Goal: Task Accomplishment & Management: Use online tool/utility

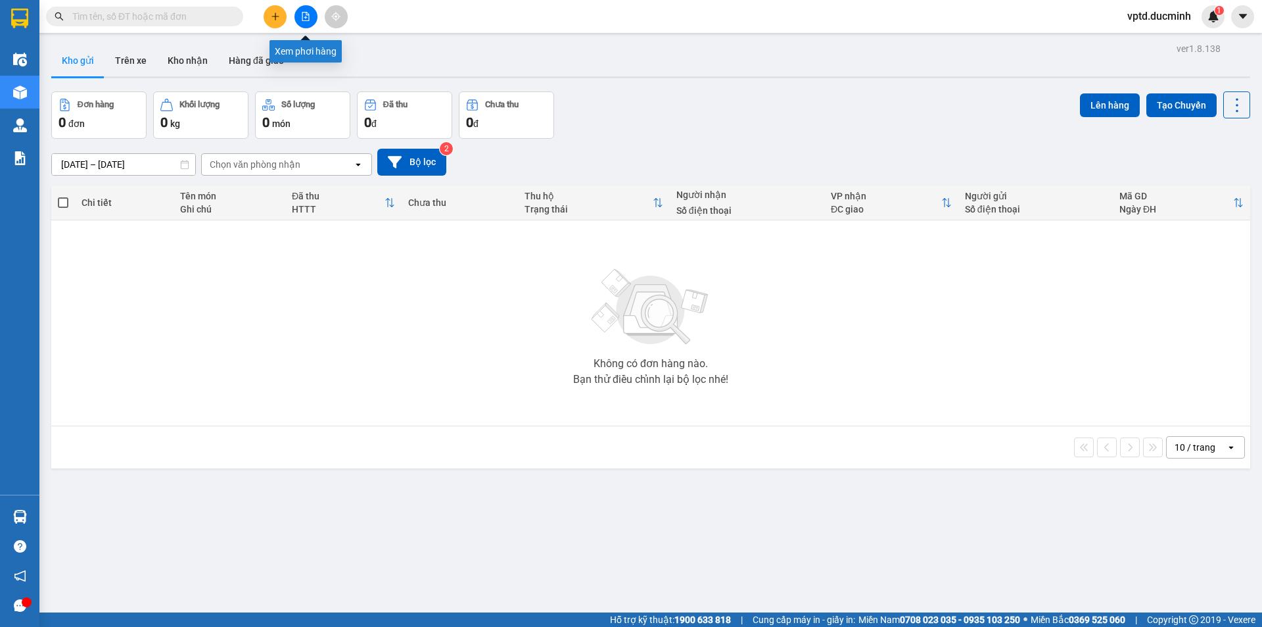
click at [303, 13] on icon "file-add" at bounding box center [305, 16] width 9 height 9
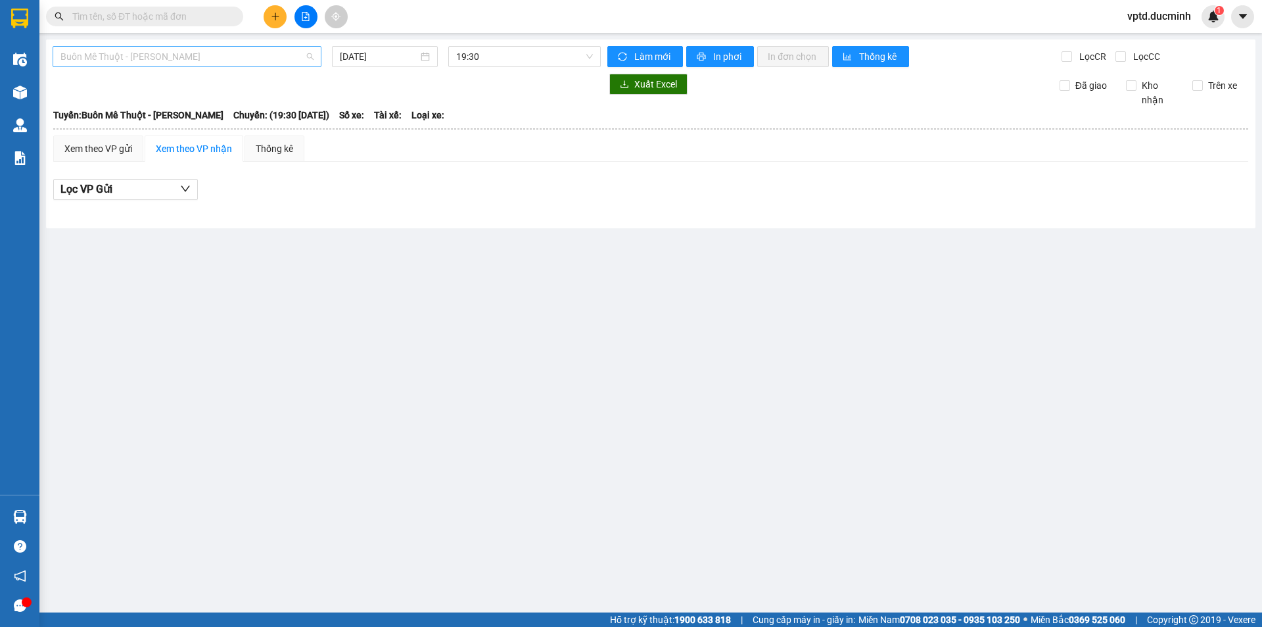
click at [254, 58] on span "Buôn Mê Thuột - [PERSON_NAME]" at bounding box center [186, 57] width 253 height 20
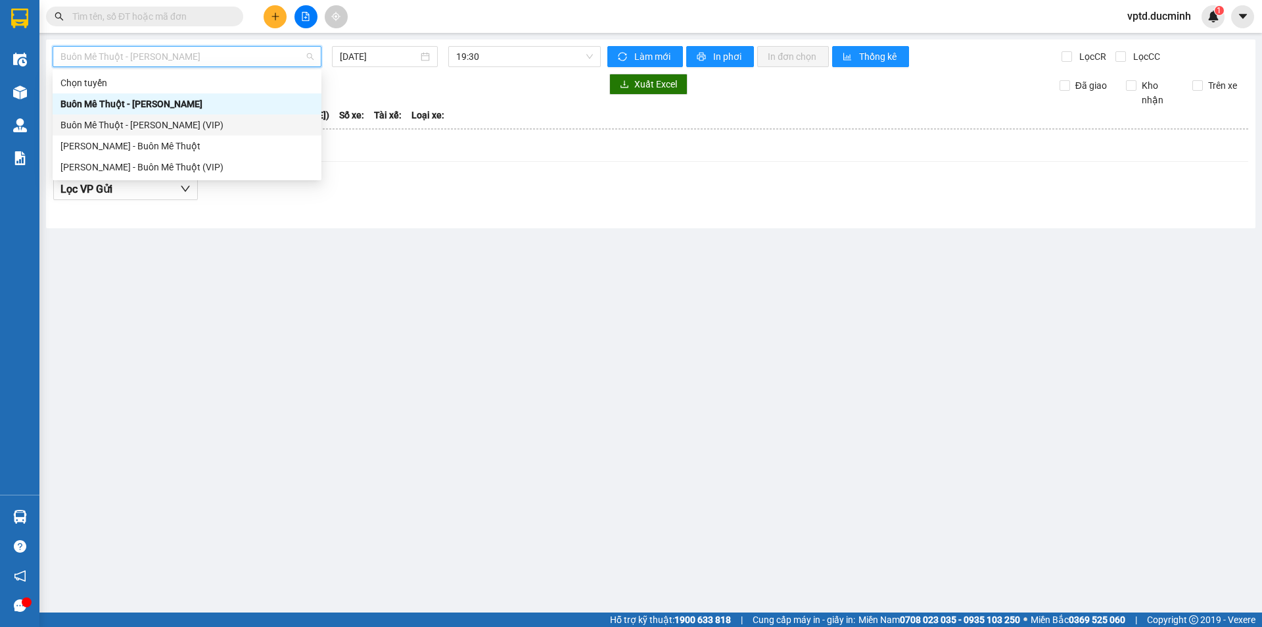
click at [162, 118] on div "Buôn Mê Thuột - [PERSON_NAME] (VIP)" at bounding box center [186, 125] width 253 height 14
type input "[DATE]"
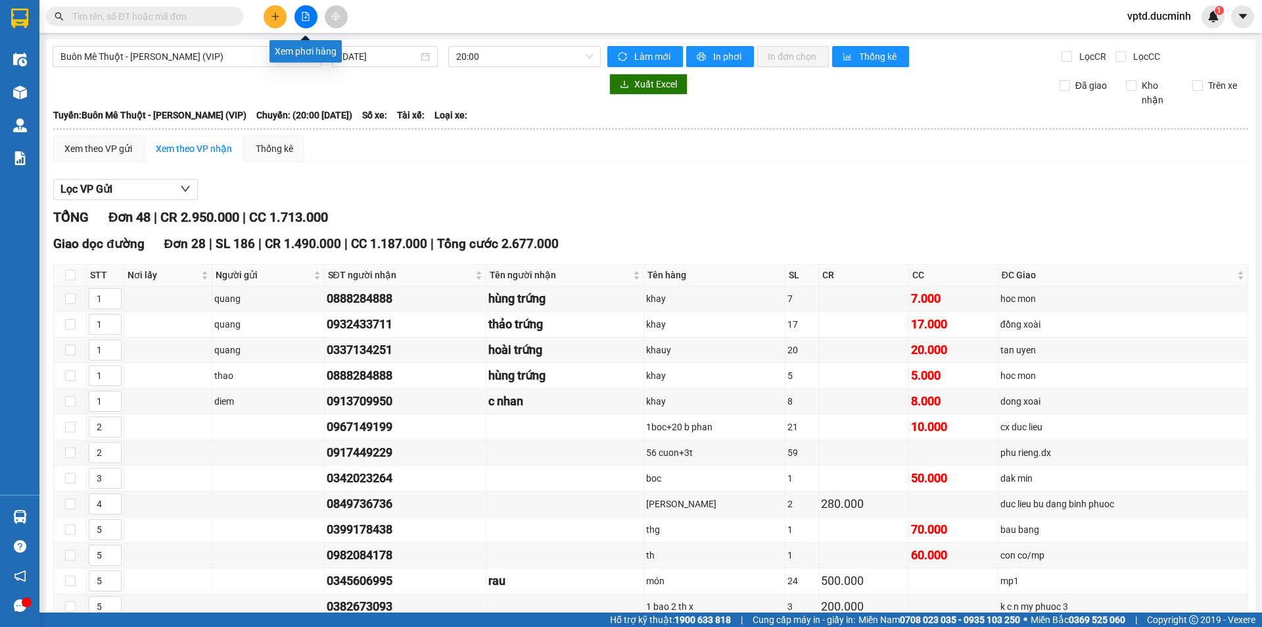
click at [304, 18] on icon "file-add" at bounding box center [305, 16] width 7 height 9
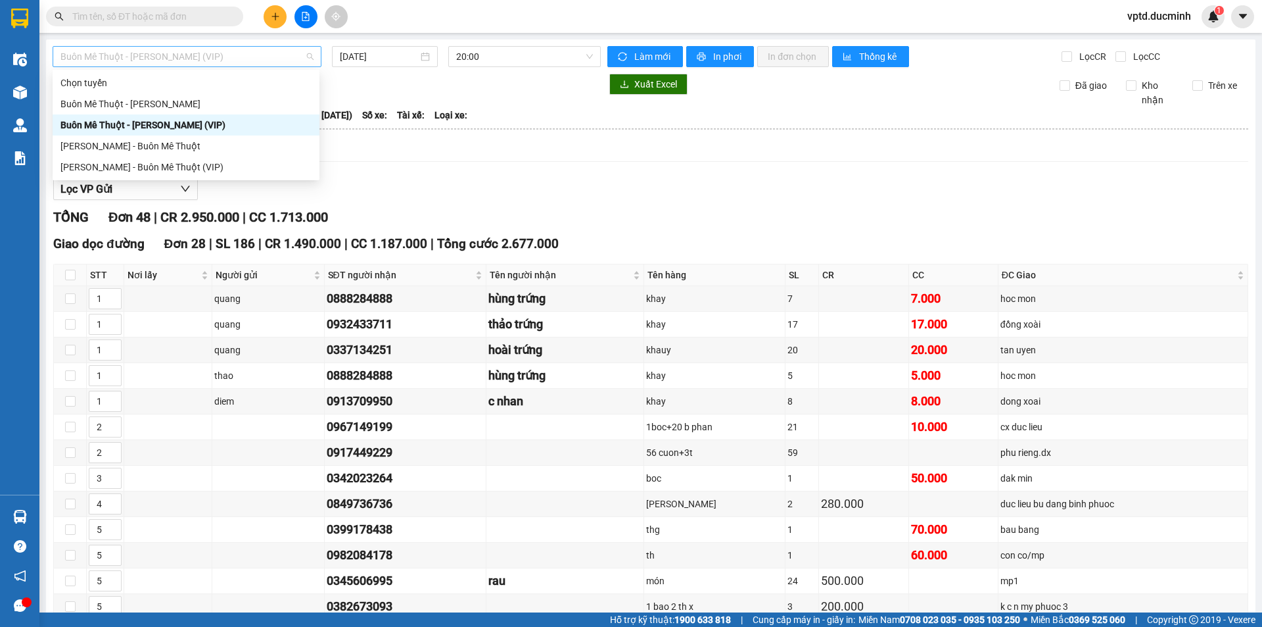
click at [271, 60] on span "Buôn Mê Thuột - [PERSON_NAME] (VIP)" at bounding box center [186, 57] width 253 height 20
click at [196, 144] on div "[PERSON_NAME] - Buôn Mê Thuột" at bounding box center [185, 146] width 251 height 14
type input "[DATE]"
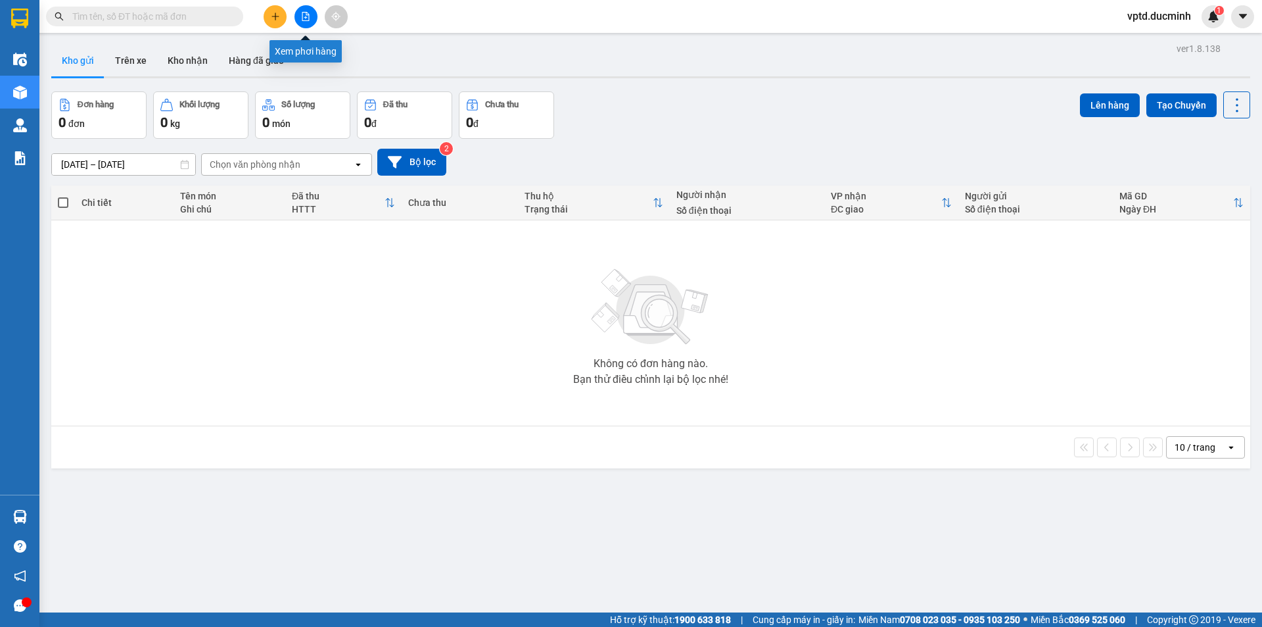
click at [299, 14] on button at bounding box center [306, 16] width 23 height 23
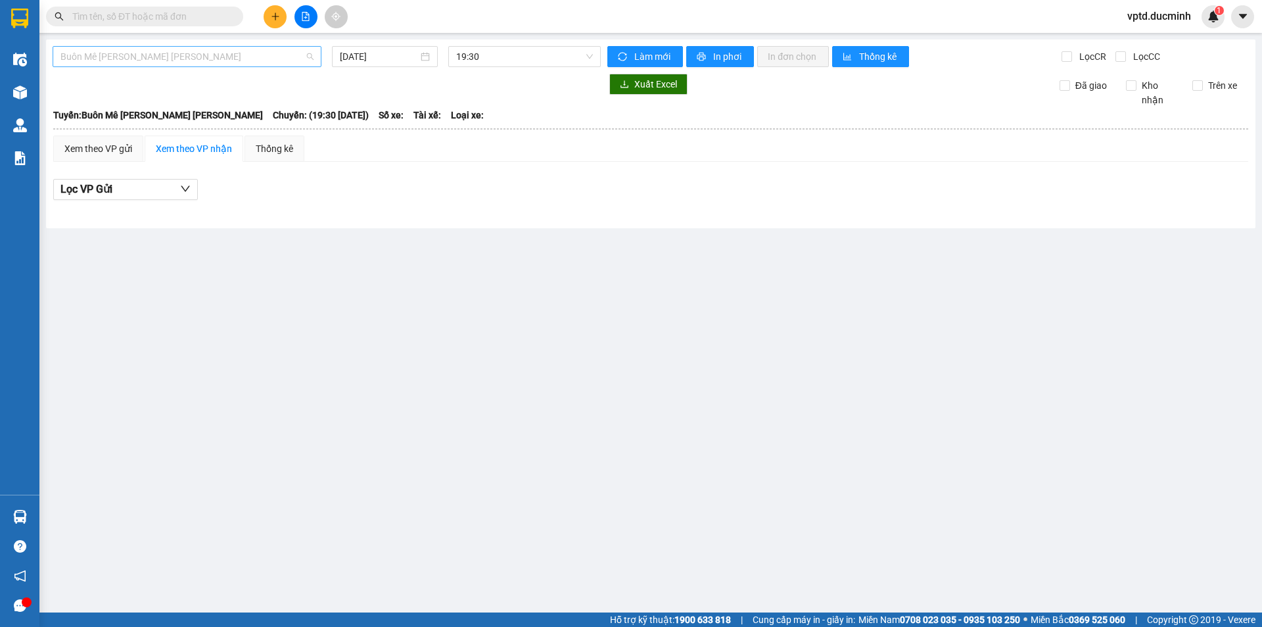
click at [287, 53] on span "Buôn Mê [PERSON_NAME] [PERSON_NAME]" at bounding box center [186, 57] width 253 height 20
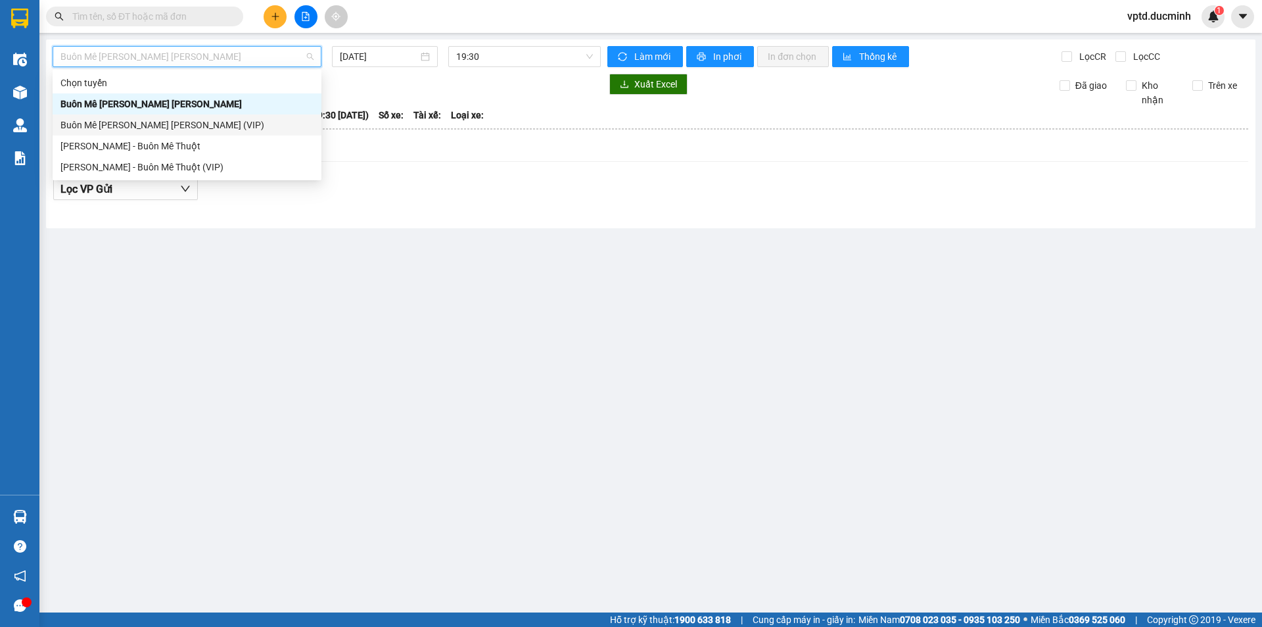
click at [210, 122] on div "Buôn Mê [PERSON_NAME] [PERSON_NAME] (VIP)" at bounding box center [186, 125] width 253 height 14
type input "[DATE]"
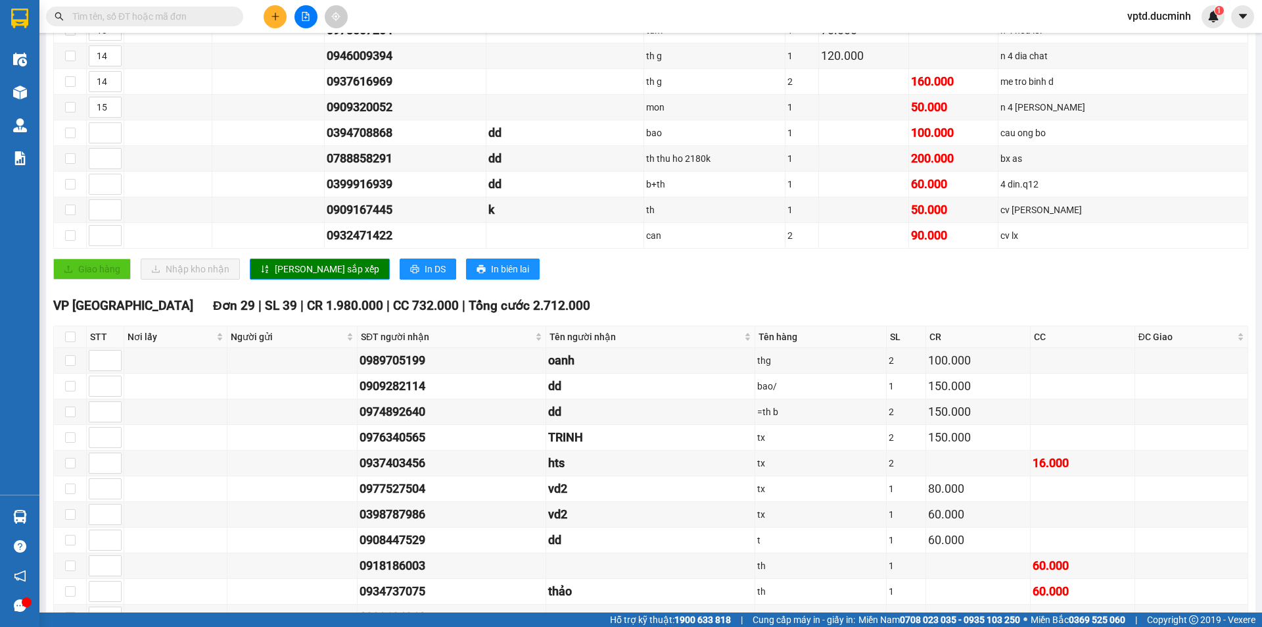
scroll to position [741, 0]
